Goal: Understand process/instructions

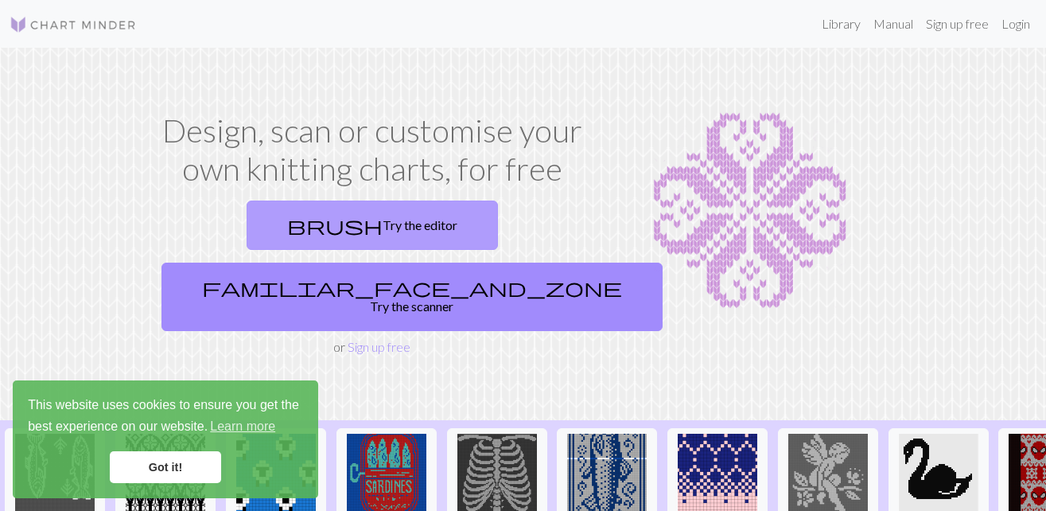
click at [300, 228] on link "brush Try the editor" at bounding box center [372, 225] width 251 height 49
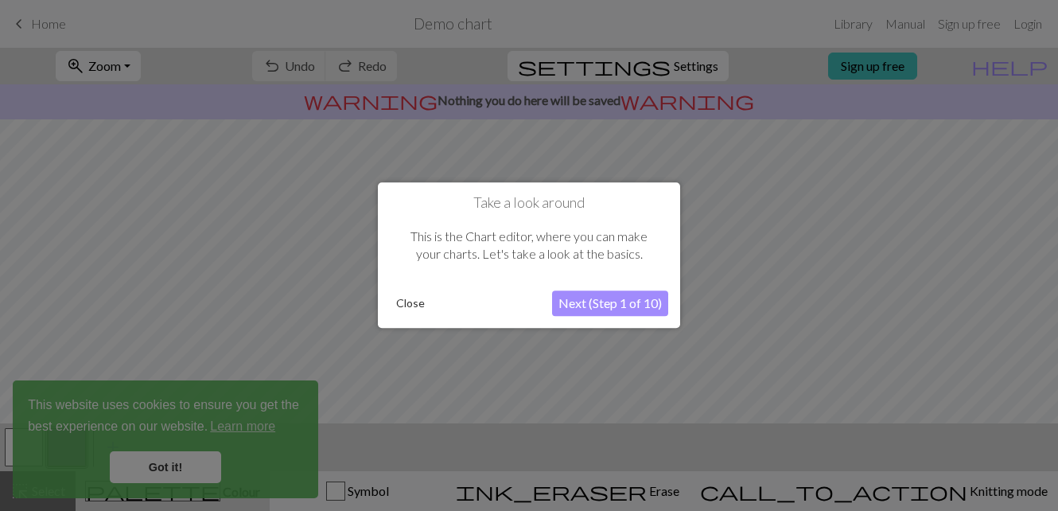
click at [559, 308] on button "Next (Step 1 of 10)" at bounding box center [610, 303] width 116 height 25
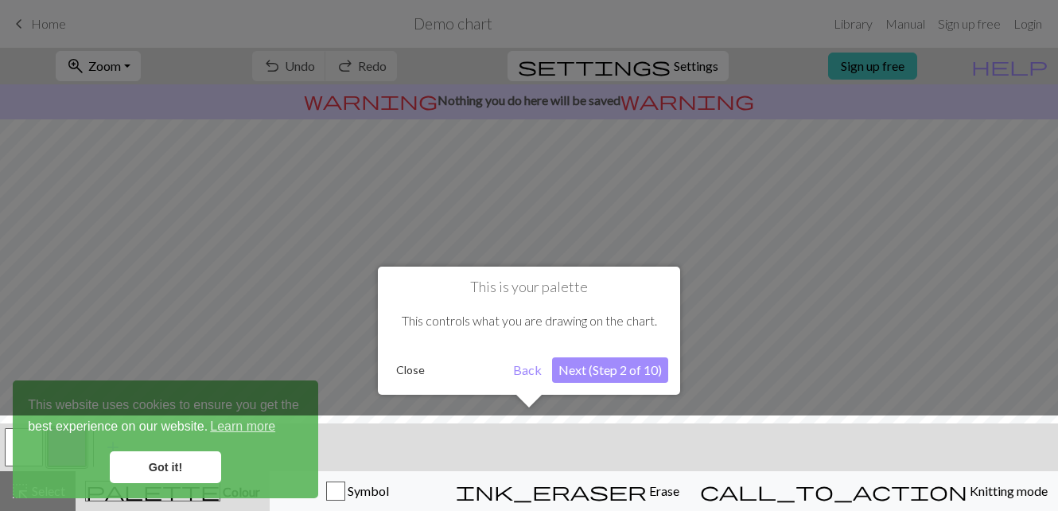
click at [612, 364] on button "Next (Step 2 of 10)" at bounding box center [610, 369] width 116 height 25
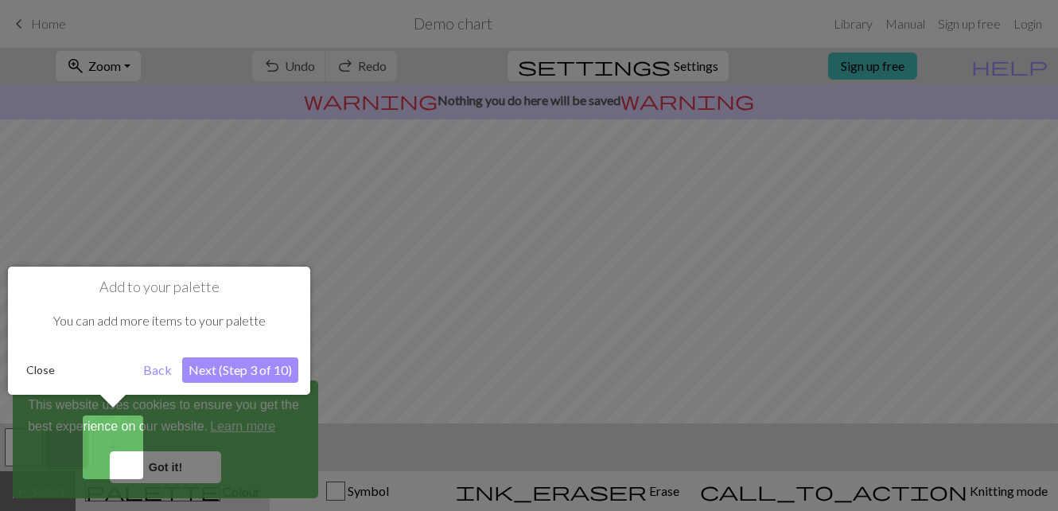
click at [612, 364] on div at bounding box center [529, 255] width 1058 height 511
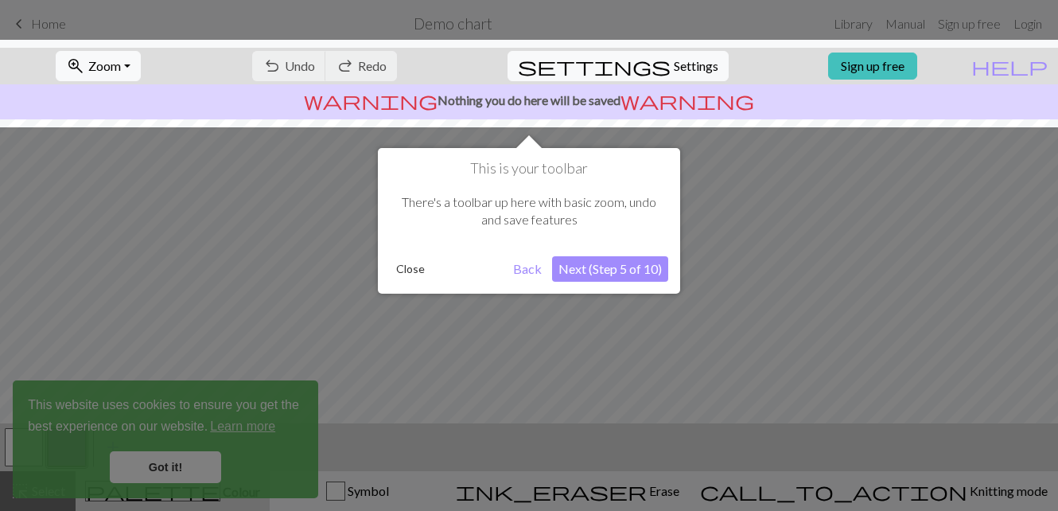
click at [612, 364] on div at bounding box center [529, 255] width 1058 height 511
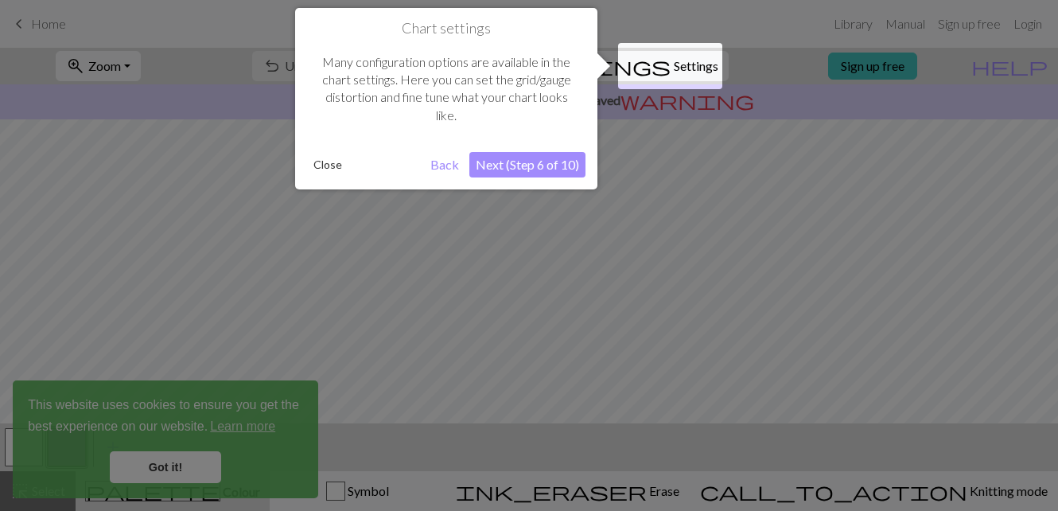
click at [539, 158] on button "Next (Step 6 of 10)" at bounding box center [528, 164] width 116 height 25
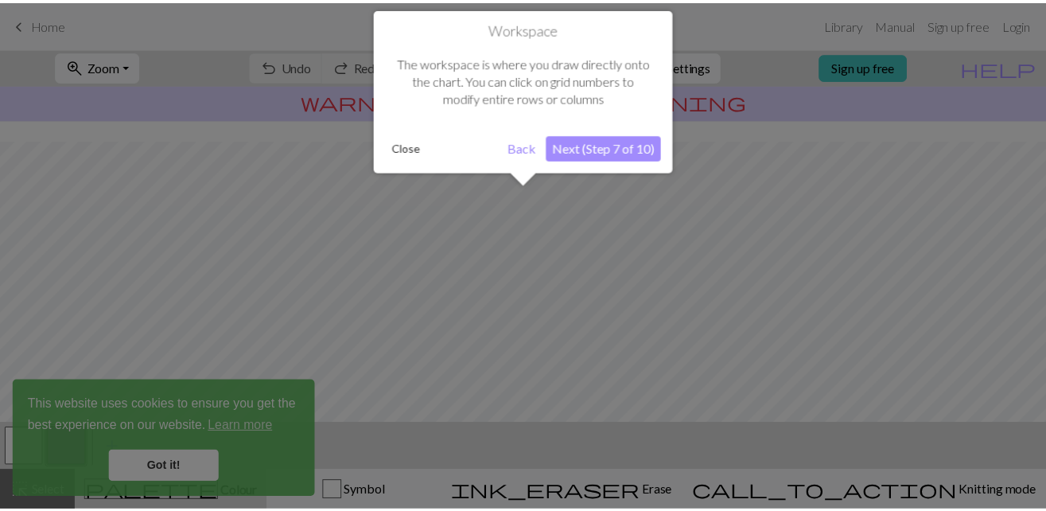
scroll to position [95, 0]
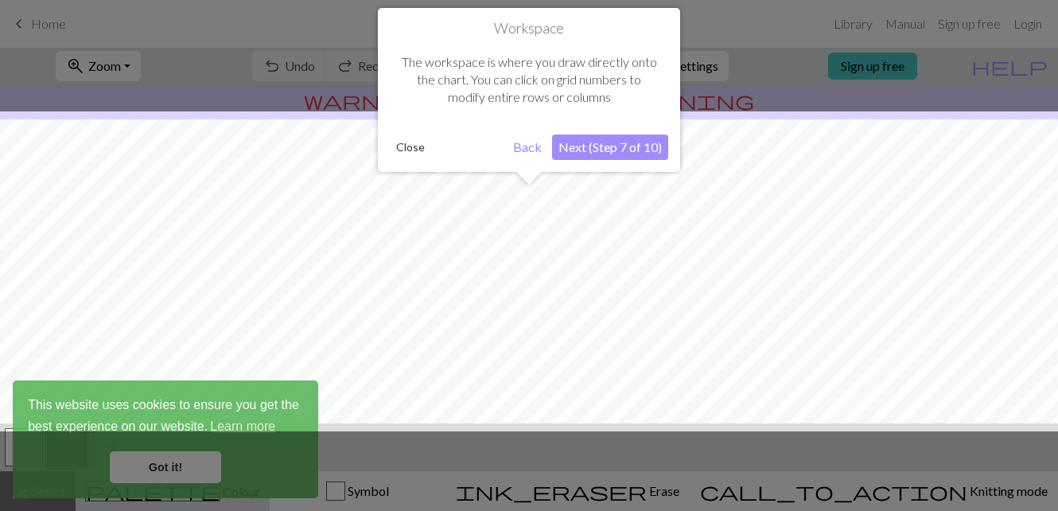
click at [604, 153] on button "Next (Step 7 of 10)" at bounding box center [610, 146] width 116 height 25
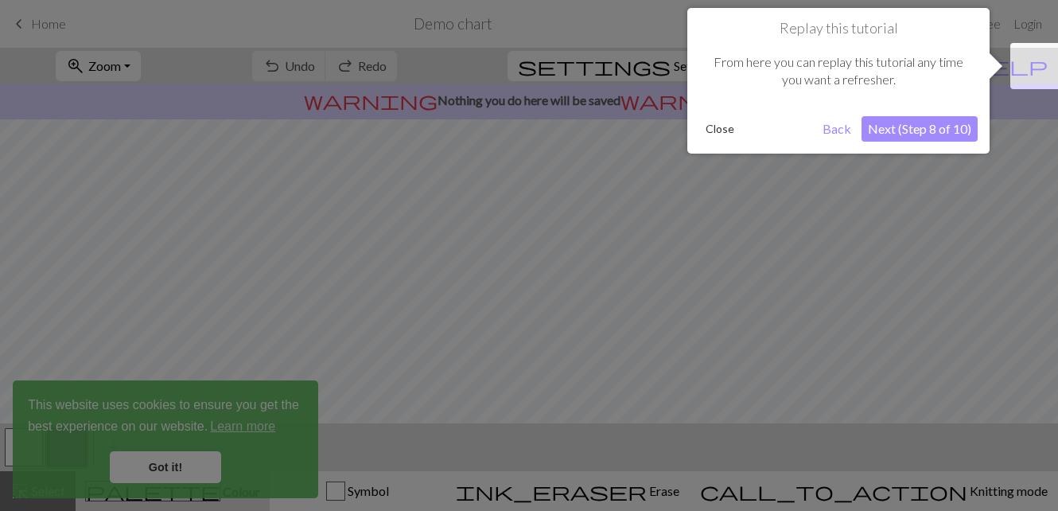
click at [877, 123] on button "Next (Step 8 of 10)" at bounding box center [920, 128] width 116 height 25
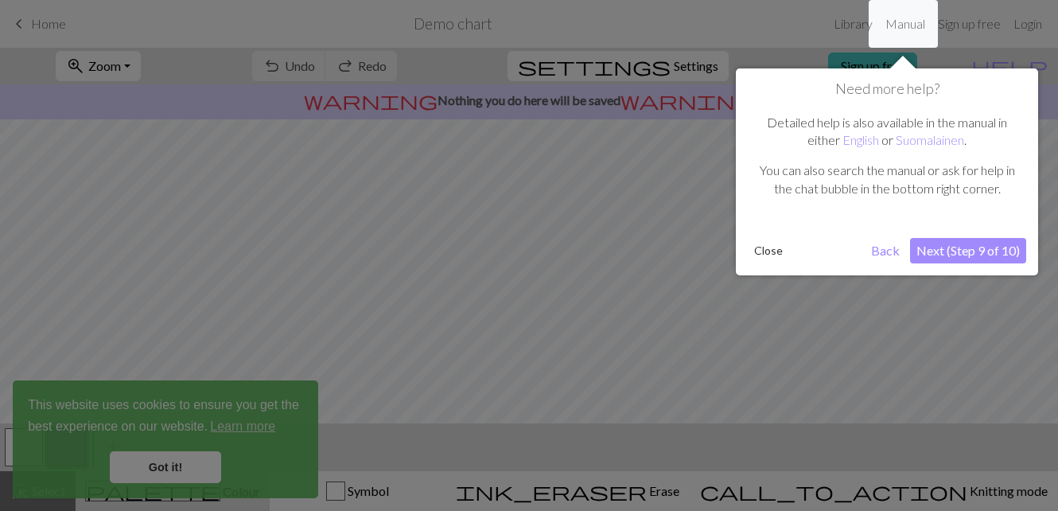
click at [930, 251] on button "Next (Step 9 of 10)" at bounding box center [968, 250] width 116 height 25
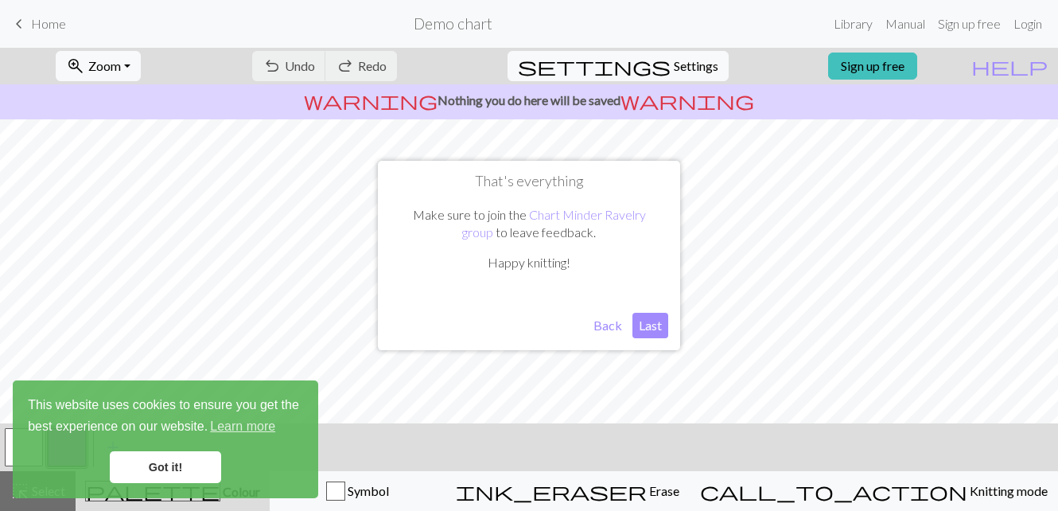
click at [651, 326] on button "Last" at bounding box center [651, 325] width 36 height 25
